Goal: Find specific fact: Find specific fact

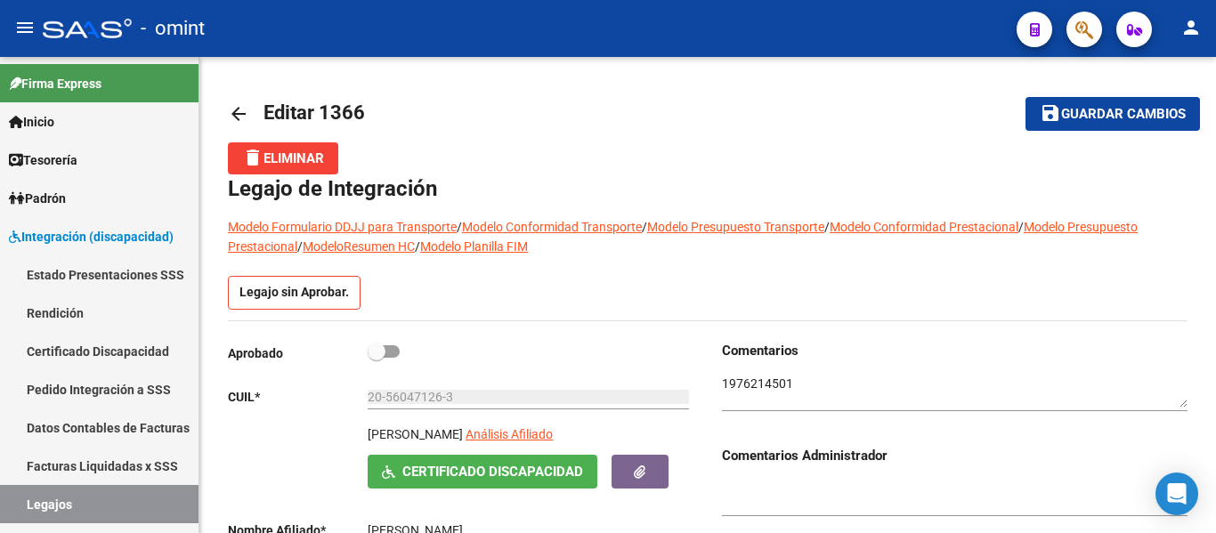
scroll to position [1055, 0]
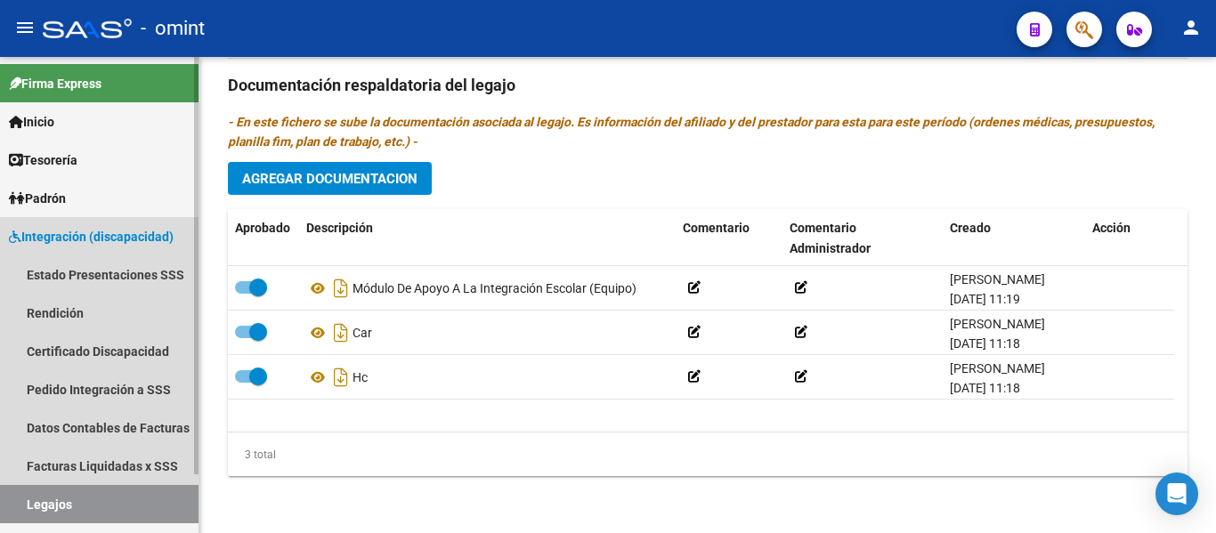
click at [93, 239] on span "Integración (discapacidad)" at bounding box center [91, 237] width 165 height 20
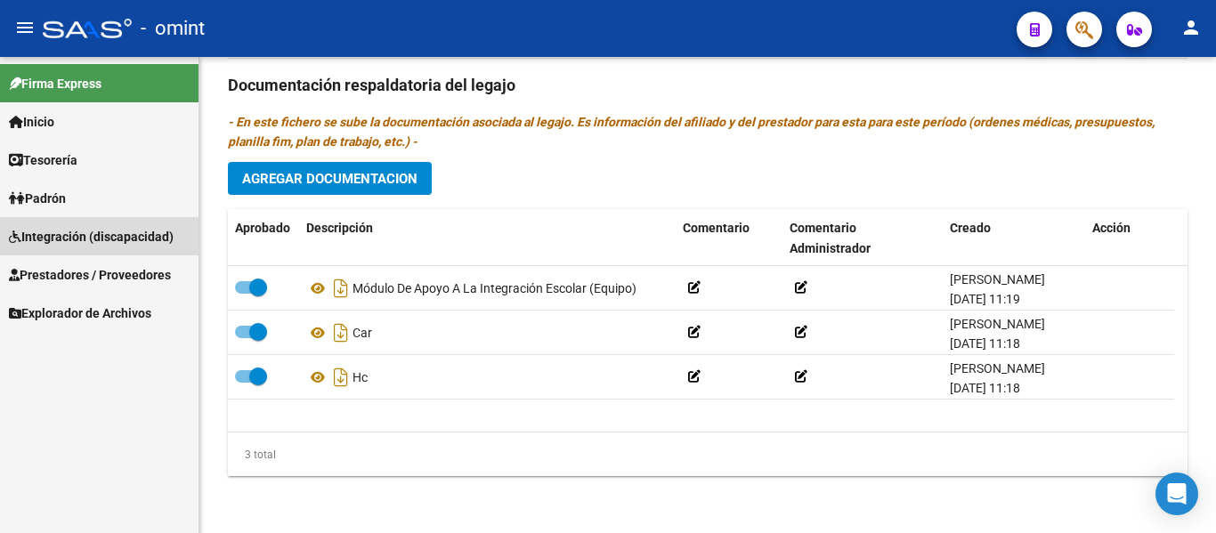
click at [92, 239] on span "Integración (discapacidad)" at bounding box center [91, 237] width 165 height 20
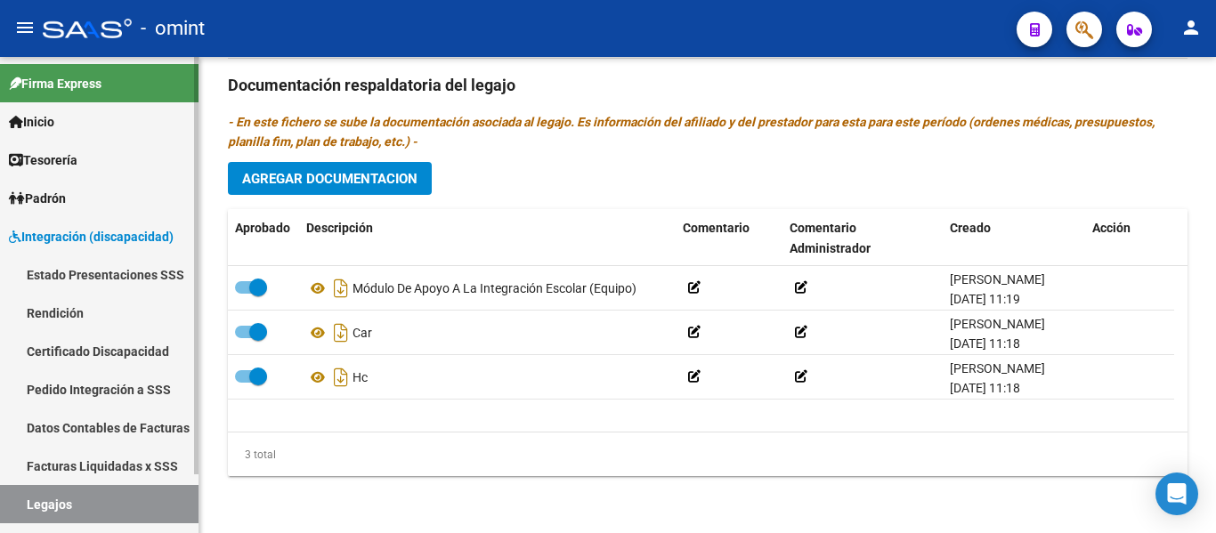
click at [89, 502] on link "Legajos" at bounding box center [99, 504] width 199 height 38
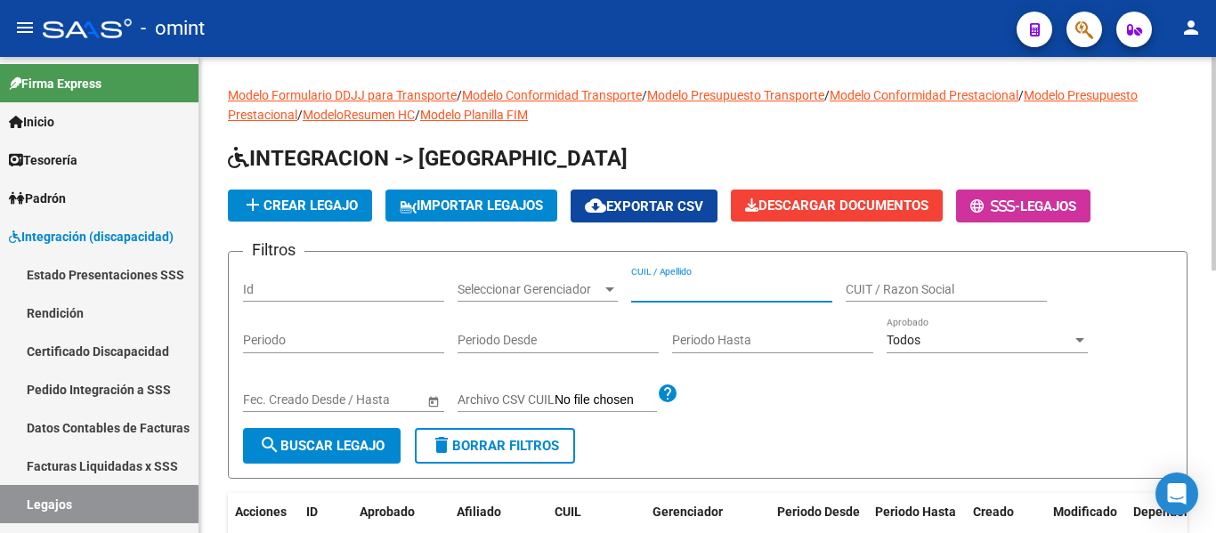
paste input "[PERSON_NAME] [PERSON_NAME]"
type input "[PERSON_NAME] [PERSON_NAME]"
click at [371, 442] on span "search Buscar Legajo" at bounding box center [322, 446] width 126 height 16
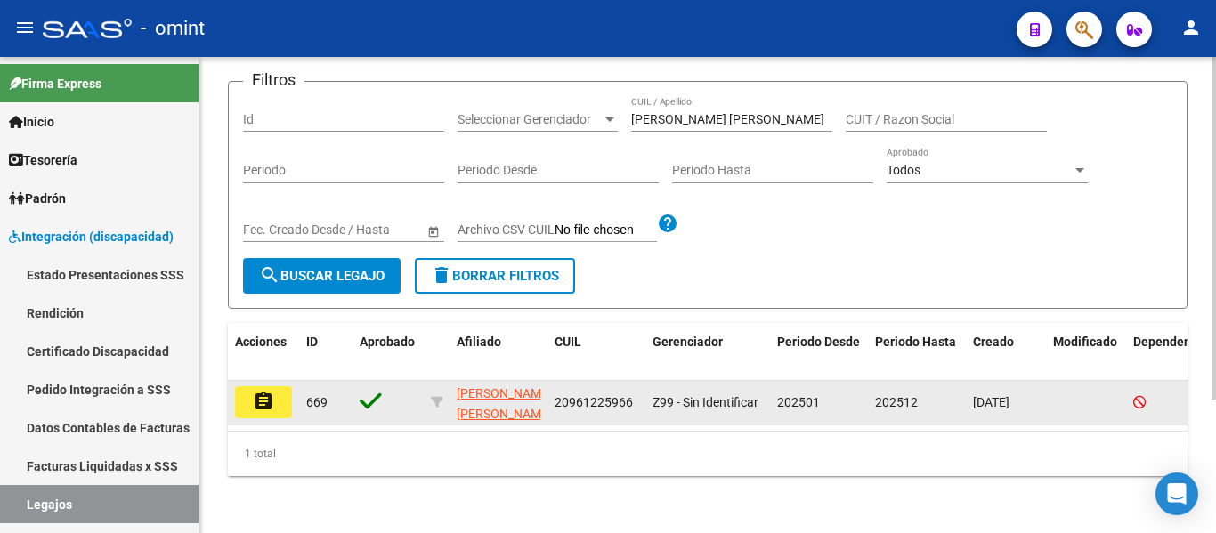
scroll to position [185, 0]
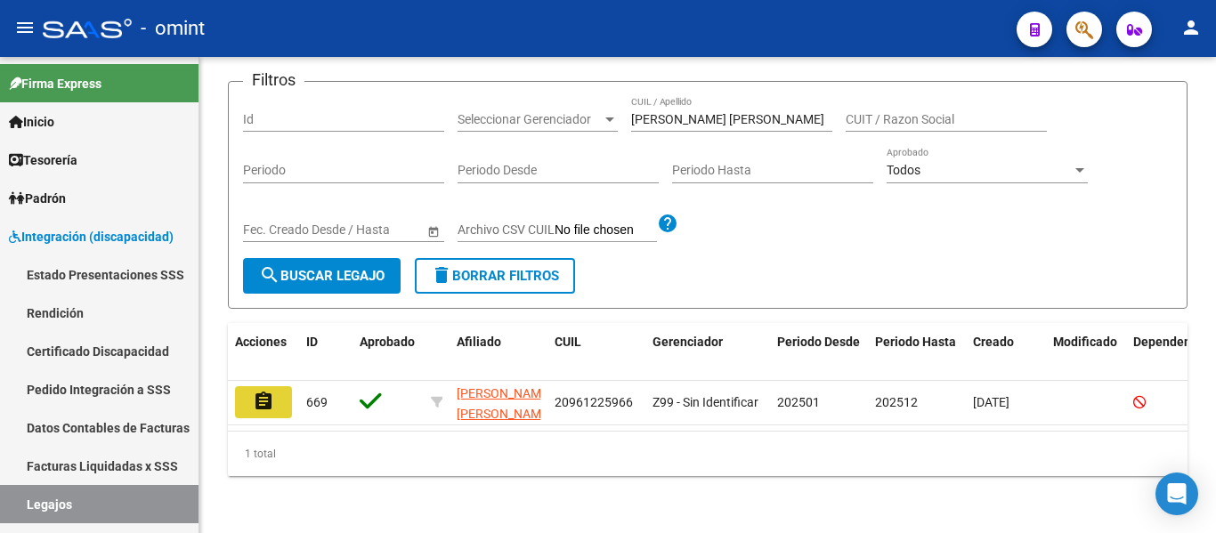
click at [265, 391] on mat-icon "assignment" at bounding box center [263, 401] width 21 height 21
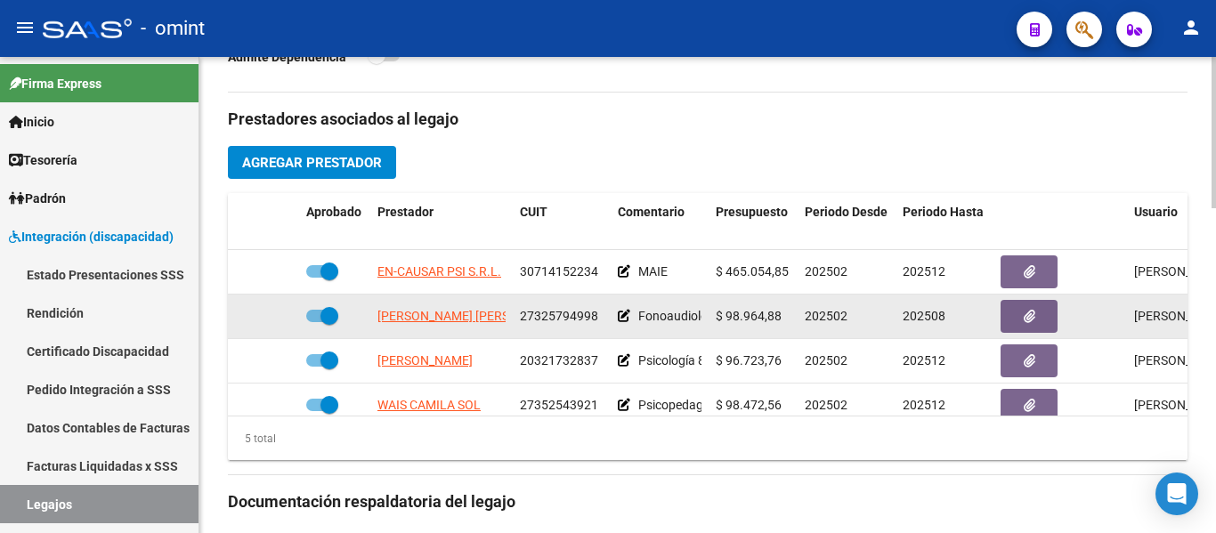
scroll to position [623, 0]
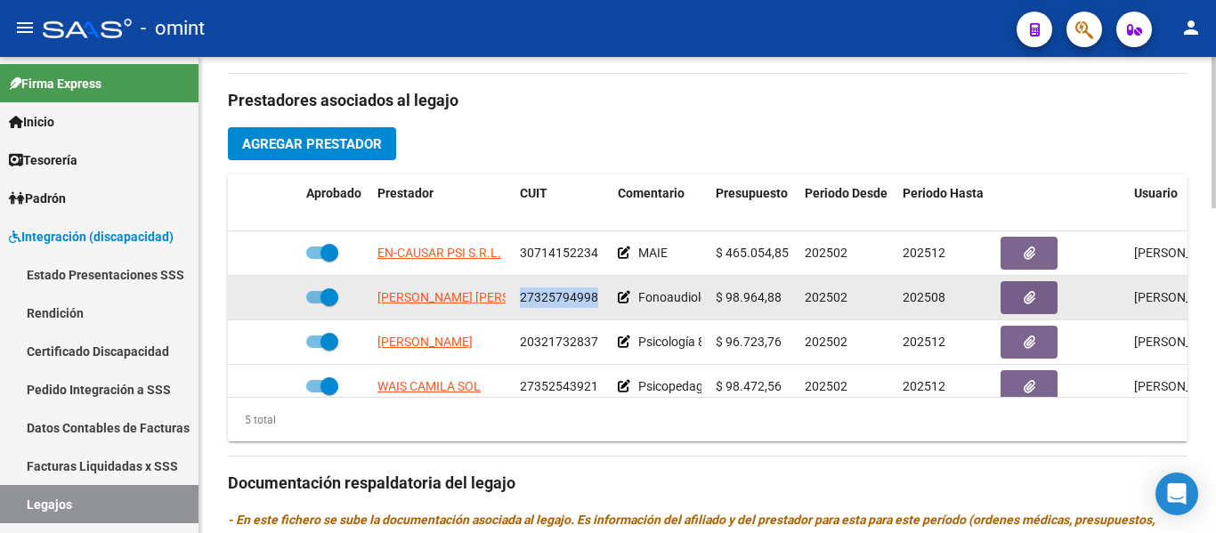
drag, startPoint x: 521, startPoint y: 300, endPoint x: 601, endPoint y: 304, distance: 80.2
click at [601, 304] on div "27325794998" at bounding box center [562, 298] width 84 height 20
copy span "27325794998"
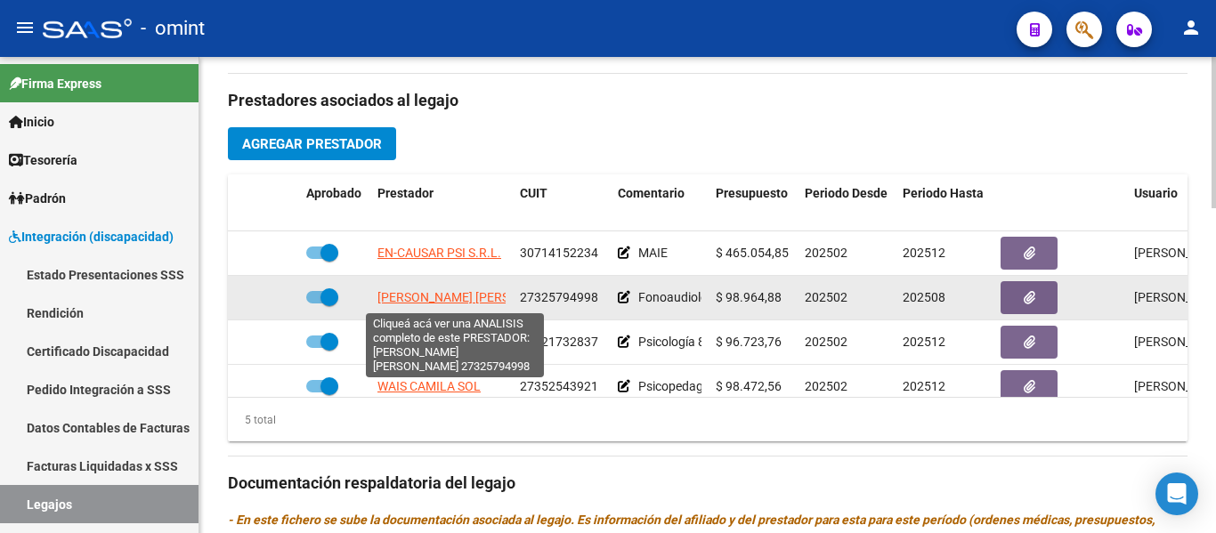
click at [396, 302] on span "[PERSON_NAME] [PERSON_NAME]" at bounding box center [473, 297] width 193 height 14
type textarea "27325794998"
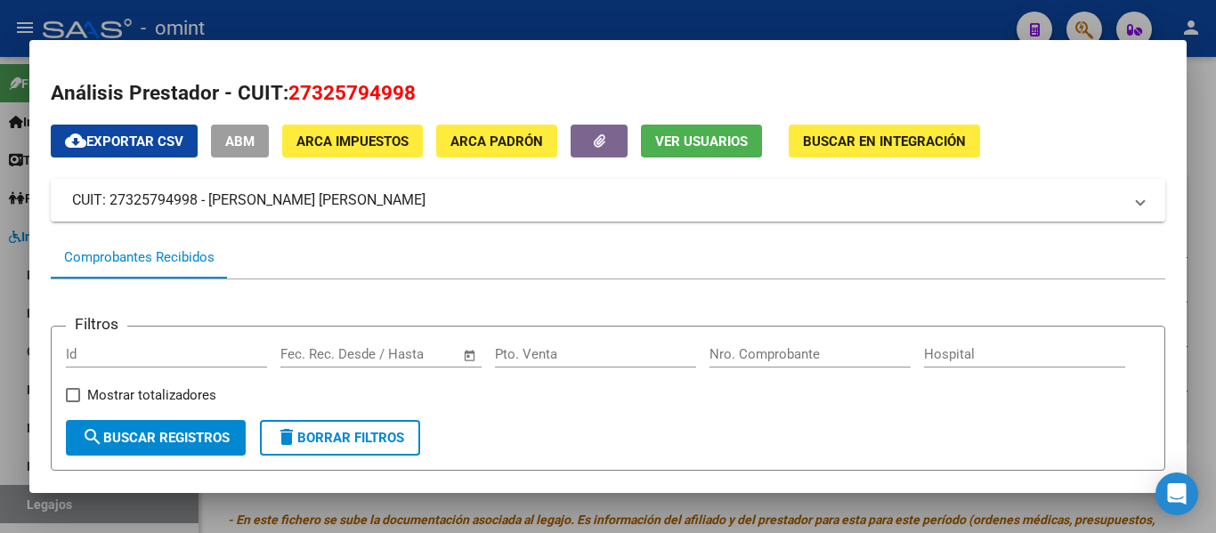
drag, startPoint x: 74, startPoint y: 195, endPoint x: 387, endPoint y: 205, distance: 313.5
click at [387, 205] on mat-panel-title "CUIT: 27325794998 - [PERSON_NAME] [PERSON_NAME]" at bounding box center [597, 200] width 1050 height 21
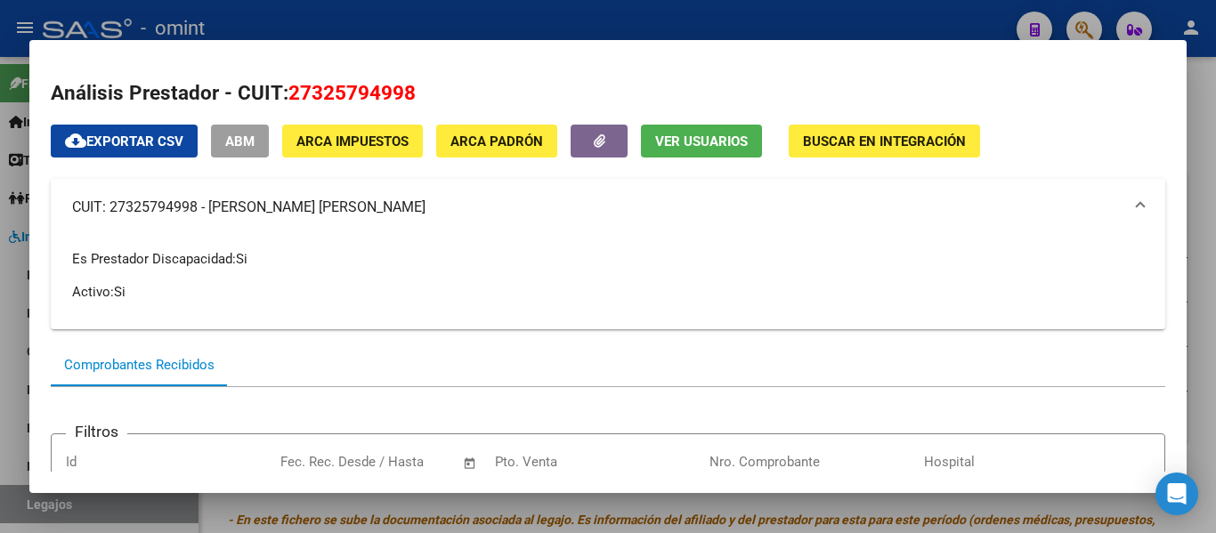
copy mat-panel-title "CUIT: 27325794998 - [PERSON_NAME] [PERSON_NAME]"
